Goal: Task Accomplishment & Management: Manage account settings

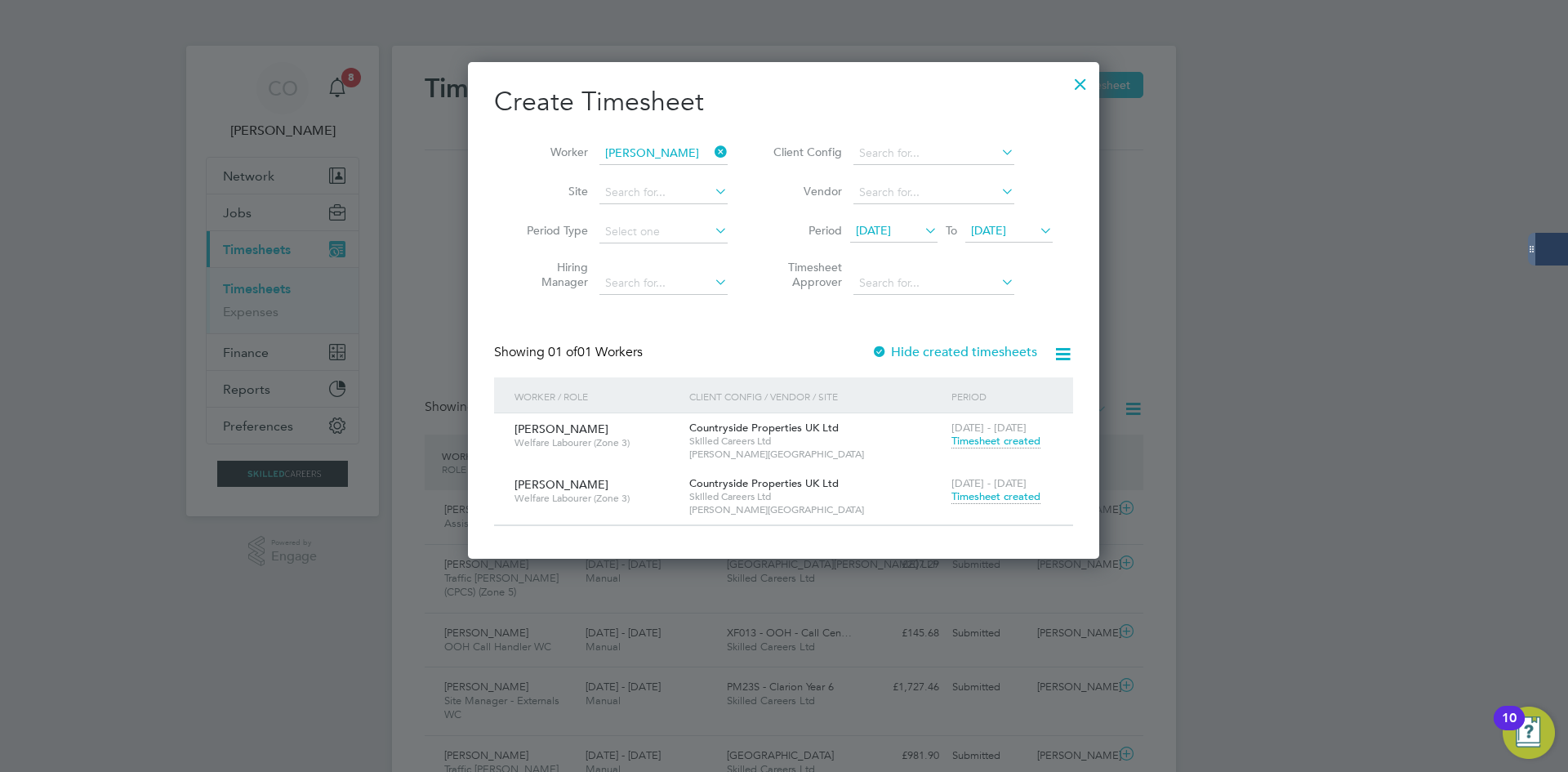
click at [712, 149] on icon at bounding box center [712, 152] width 0 height 23
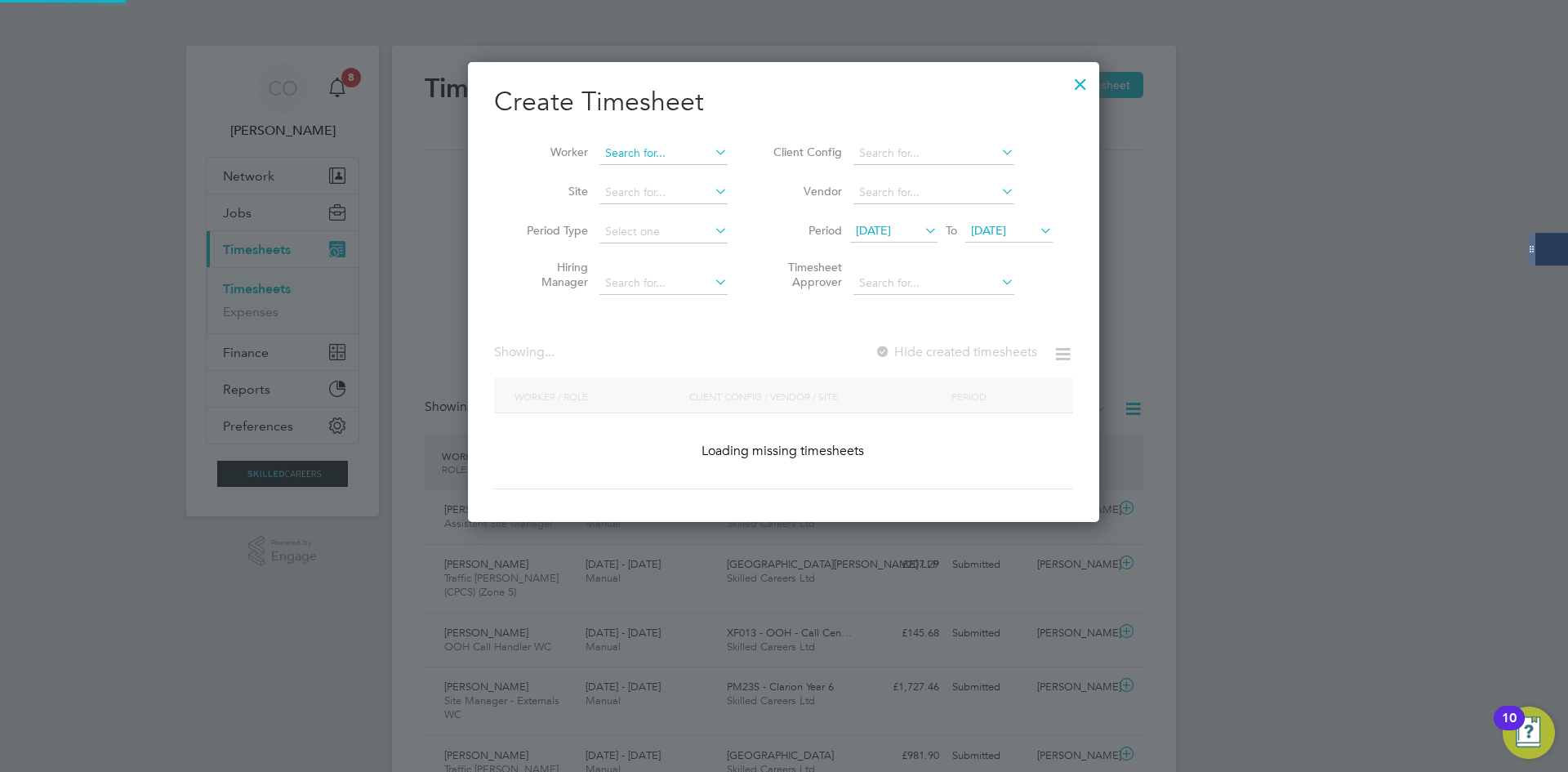
click at [669, 151] on input at bounding box center [664, 154] width 128 height 23
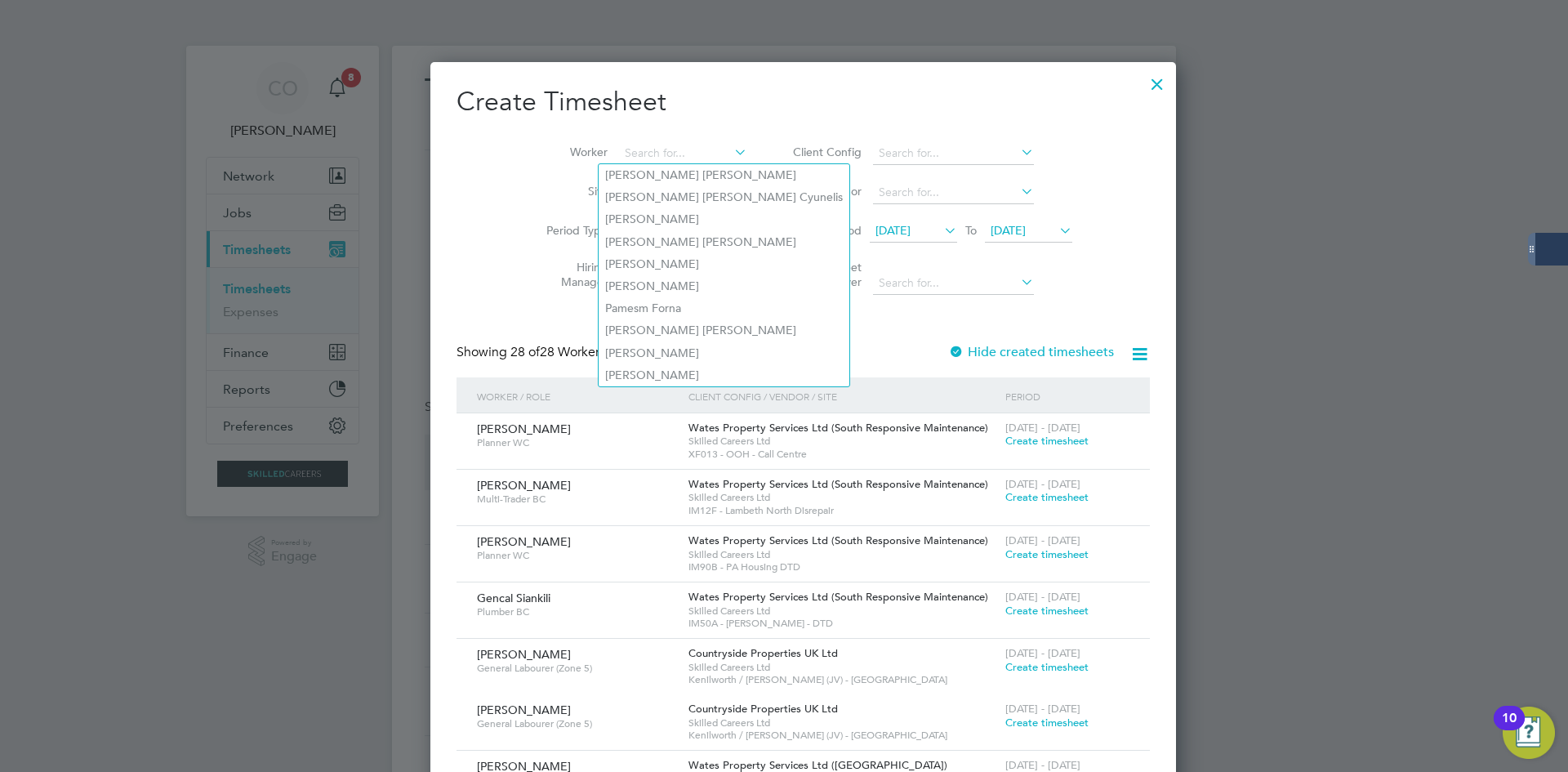
click at [708, 131] on div "Worker Site Period Type Hiring Manager Client Config Vendor Period [DATE] To [D…" at bounding box center [803, 213] width 694 height 177
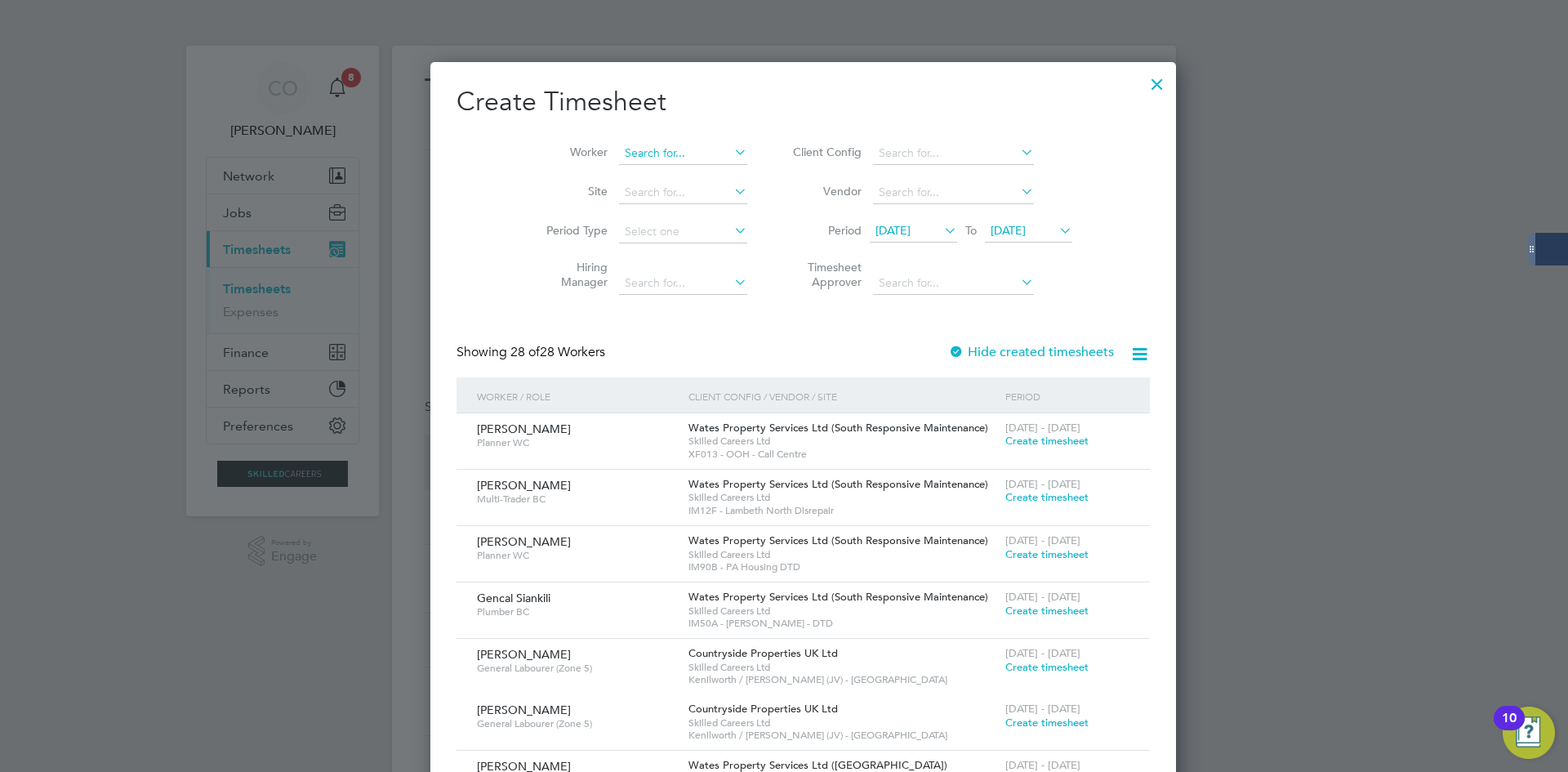
click at [645, 147] on input at bounding box center [683, 154] width 128 height 23
click at [649, 174] on li "[PERSON_NAME]" at bounding box center [698, 175] width 202 height 22
type input "[PERSON_NAME]"
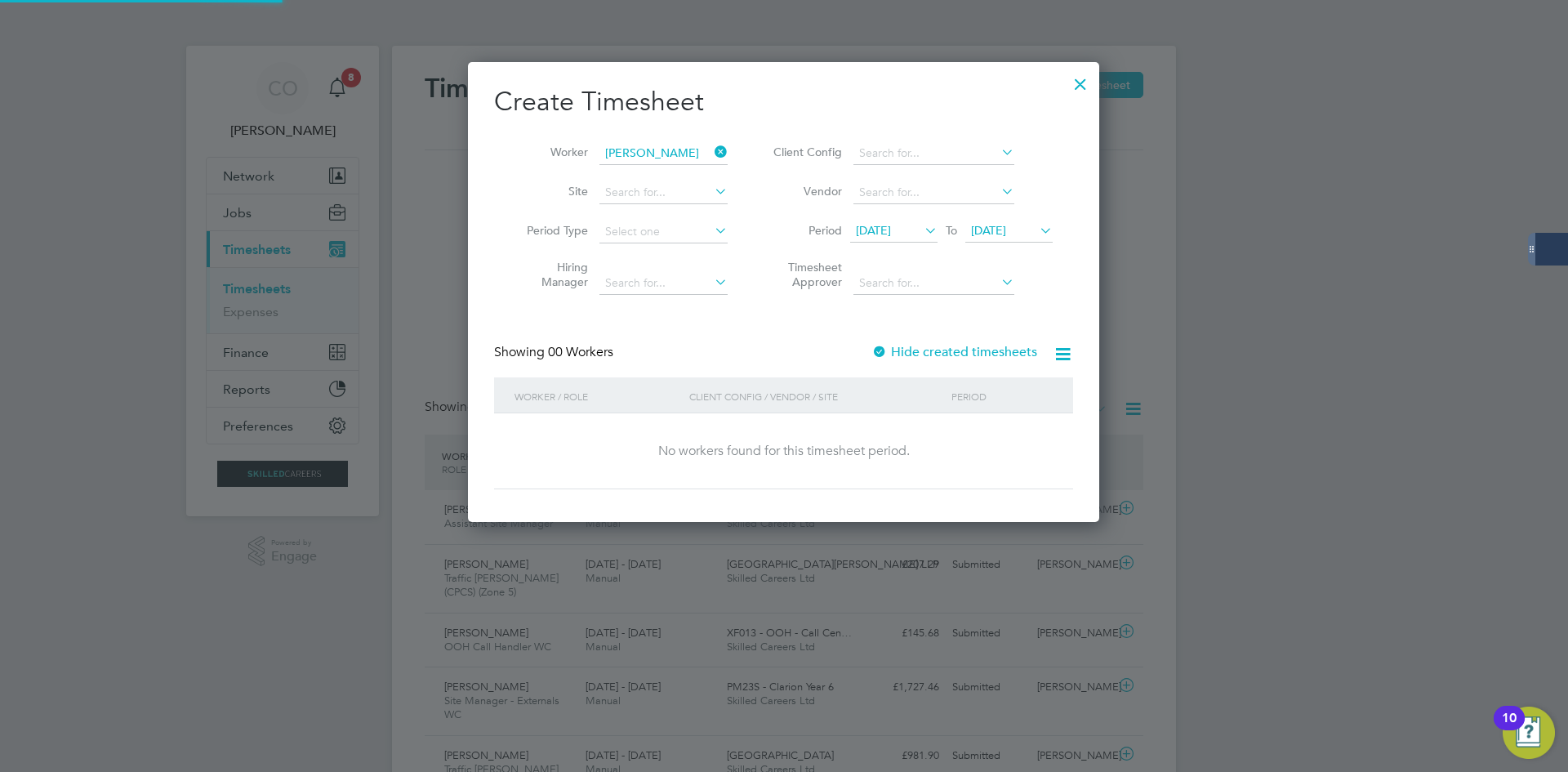
click at [951, 352] on label "Hide created timesheets" at bounding box center [954, 351] width 166 height 16
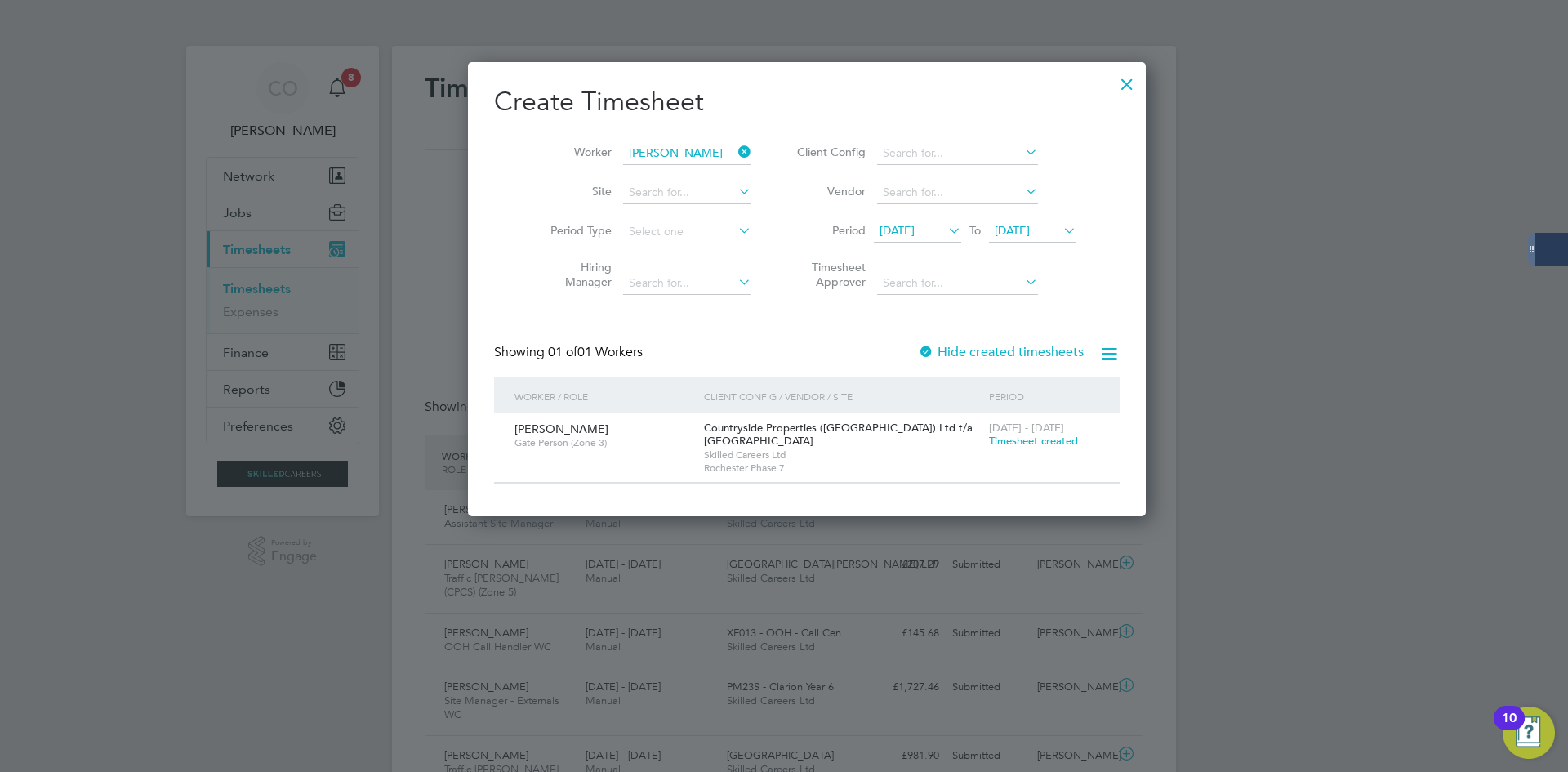
click at [985, 448] on div "[DATE] - [DATE] Timesheet created" at bounding box center [1045, 435] width 119 height 44
click at [989, 437] on span "Timesheet created" at bounding box center [1033, 440] width 89 height 14
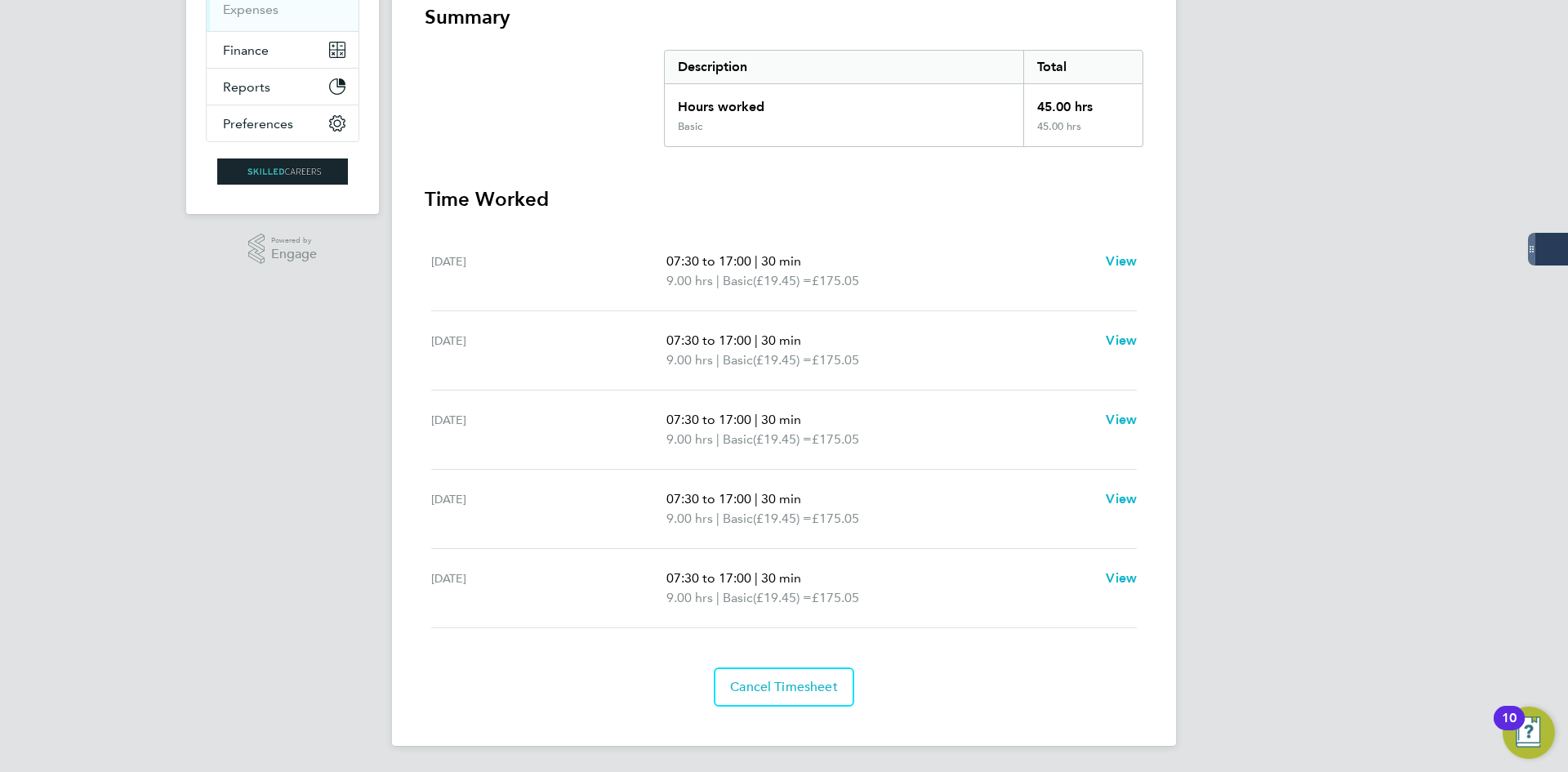
drag, startPoint x: 840, startPoint y: 581, endPoint x: 428, endPoint y: 264, distance: 519.8
click at [428, 264] on ul "[DATE] 07:30 to 17:00 | 30 min 9.00 hrs | Basic (£19.45) = £175.05 View [DATE] …" at bounding box center [784, 430] width 718 height 396
click at [443, 260] on div "[DATE]" at bounding box center [549, 271] width 235 height 39
